Goal: Transaction & Acquisition: Book appointment/travel/reservation

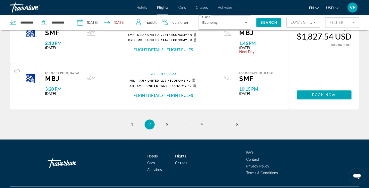
scroll to position [535, 0]
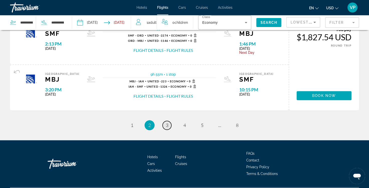
click at [168, 125] on span "3" at bounding box center [167, 126] width 3 height 6
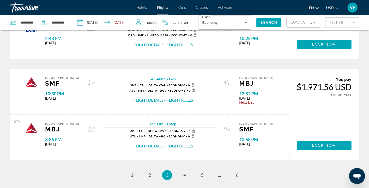
scroll to position [488, 0]
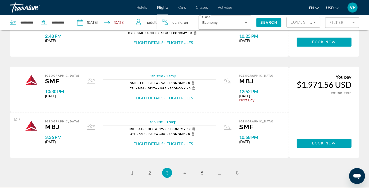
click at [228, 71] on div "Sacramento SMF 10:30 PM [DATE] 11h 22m 1 stop 1 stop SMF - ATL Delta - 769 Econ…" at bounding box center [149, 89] width 279 height 45
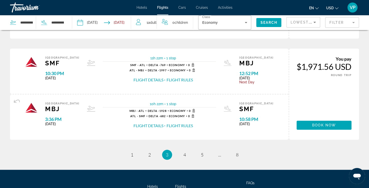
scroll to position [509, 0]
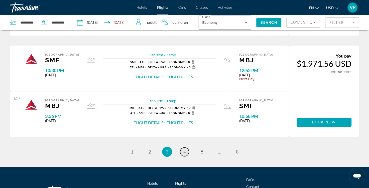
click at [185, 150] on span "4" at bounding box center [185, 152] width 3 height 6
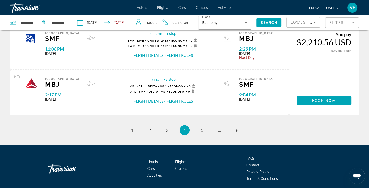
scroll to position [531, 0]
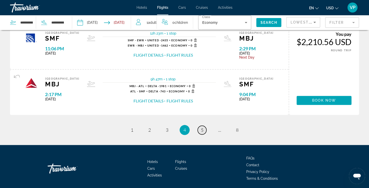
click at [201, 130] on span "5" at bounding box center [202, 130] width 3 height 6
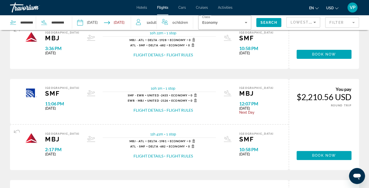
scroll to position [179, 0]
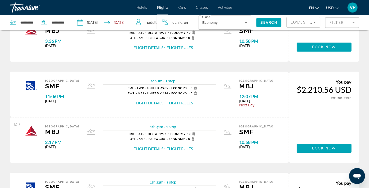
click at [30, 85] on img "Main content" at bounding box center [31, 85] width 13 height 13
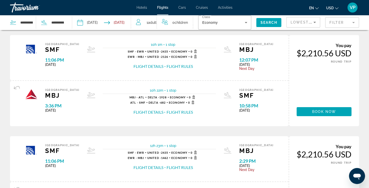
scroll to position [0, 0]
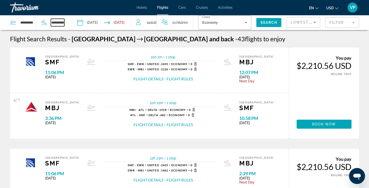
click at [59, 24] on input "**********" at bounding box center [58, 23] width 14 height 8
click at [45, 22] on icon "Search widget" at bounding box center [44, 23] width 6 height 6
click at [64, 22] on input "**********" at bounding box center [58, 23] width 14 height 8
click at [247, 22] on icon "Search widget" at bounding box center [246, 23] width 6 height 6
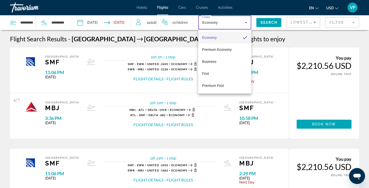
click at [269, 22] on div at bounding box center [184, 94] width 369 height 188
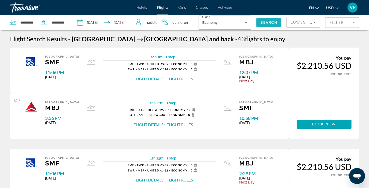
click at [269, 22] on span "Search" at bounding box center [269, 23] width 17 height 4
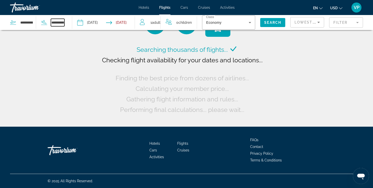
click at [60, 23] on input "**********" at bounding box center [58, 23] width 14 height 8
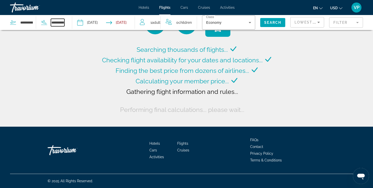
click at [63, 23] on input "**********" at bounding box center [58, 23] width 14 height 8
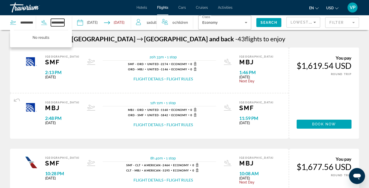
click at [63, 23] on input "**********" at bounding box center [58, 23] width 14 height 8
type input "*"
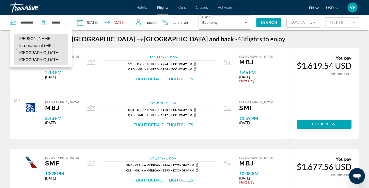
click at [39, 38] on span "[PERSON_NAME] International (MBJ-[GEOGRAPHIC_DATA], [GEOGRAPHIC_DATA])" at bounding box center [42, 49] width 46 height 28
type input "**********"
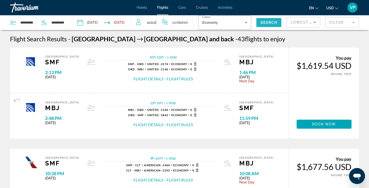
click at [270, 22] on span "Search" at bounding box center [269, 23] width 17 height 4
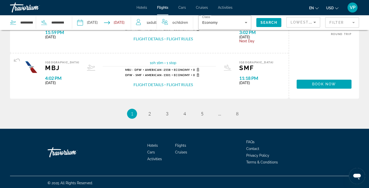
scroll to position [547, 0]
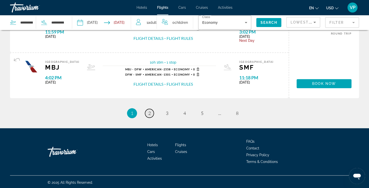
click at [149, 114] on span "2" at bounding box center [149, 114] width 3 height 6
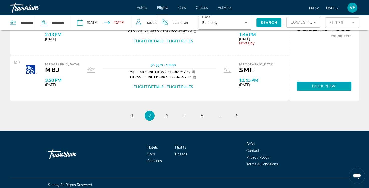
scroll to position [545, 0]
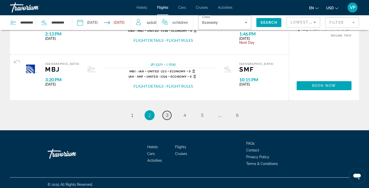
click at [166, 114] on span "3" at bounding box center [167, 116] width 3 height 6
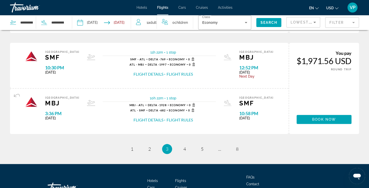
scroll to position [511, 0]
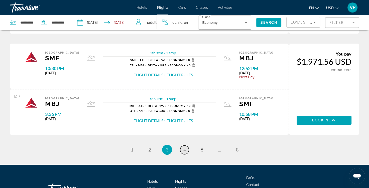
click at [185, 148] on span "4" at bounding box center [185, 150] width 3 height 6
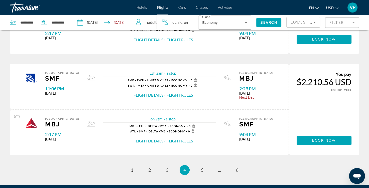
scroll to position [548, 0]
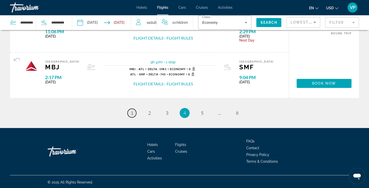
click at [132, 111] on span "1" at bounding box center [132, 113] width 3 height 6
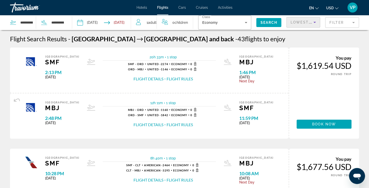
click at [316, 21] on icon "Sort by" at bounding box center [315, 22] width 6 height 6
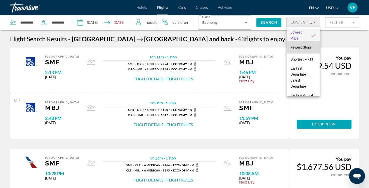
click at [304, 48] on span "Fewest Stops" at bounding box center [301, 47] width 21 height 4
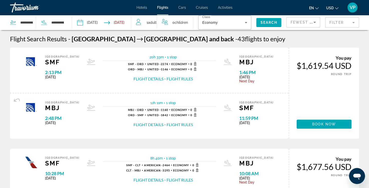
drag, startPoint x: 353, startPoint y: 22, endPoint x: 284, endPoint y: 41, distance: 72.4
click at [284, 41] on div "Flight Search Results - [GEOGRAPHIC_DATA] [GEOGRAPHIC_DATA] and back - 43 fligh…" at bounding box center [184, 39] width 349 height 8
click at [353, 23] on mat-form-field "Filter" at bounding box center [343, 22] width 34 height 11
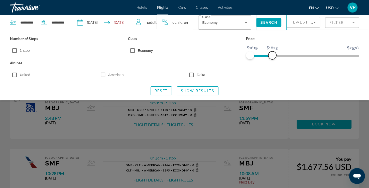
drag, startPoint x: 356, startPoint y: 55, endPoint x: 273, endPoint y: 66, distance: 84.0
click at [273, 66] on div "Number of Stops 1 stop Class Economy Price $1619 $2578 $1619 $1823 Airlines Uni…" at bounding box center [185, 58] width 354 height 46
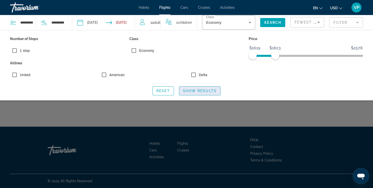
click at [195, 91] on span "Show Results" at bounding box center [200, 91] width 34 height 4
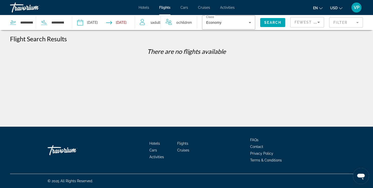
click at [358, 23] on mat-form-field "Filter" at bounding box center [346, 22] width 34 height 11
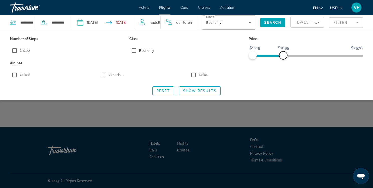
drag, startPoint x: 275, startPoint y: 55, endPoint x: 283, endPoint y: 56, distance: 8.9
click at [283, 56] on span "ngx-slider-max" at bounding box center [283, 55] width 8 height 8
click at [206, 90] on span "Show Results" at bounding box center [200, 91] width 34 height 4
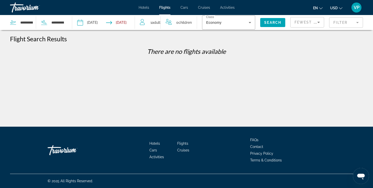
click at [358, 22] on mat-form-field "Filter" at bounding box center [346, 22] width 34 height 11
